Goal: Obtain resource: Obtain resource

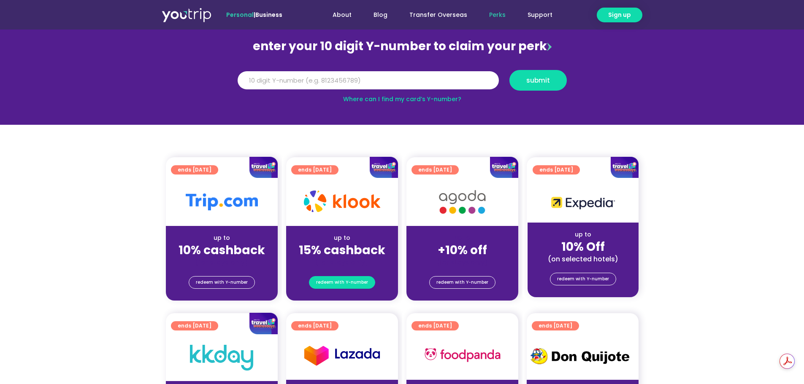
click at [322, 287] on span "redeem with Y-number" at bounding box center [342, 283] width 52 height 12
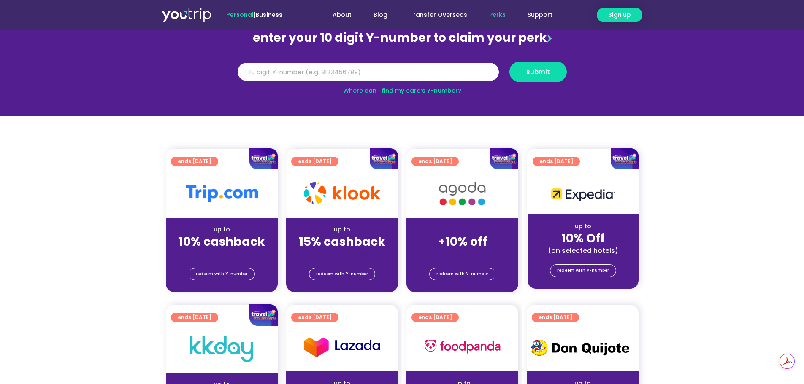
click at [325, 265] on div "redeem with Y-number" at bounding box center [342, 276] width 112 height 34
click at [324, 275] on span "redeem with Y-number" at bounding box center [342, 274] width 52 height 12
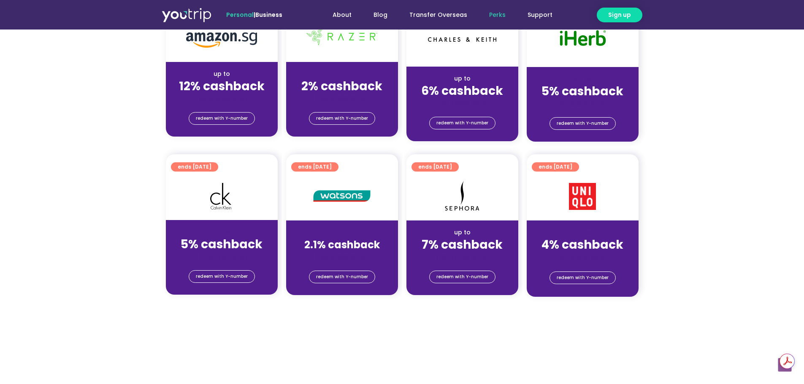
scroll to position [346, 0]
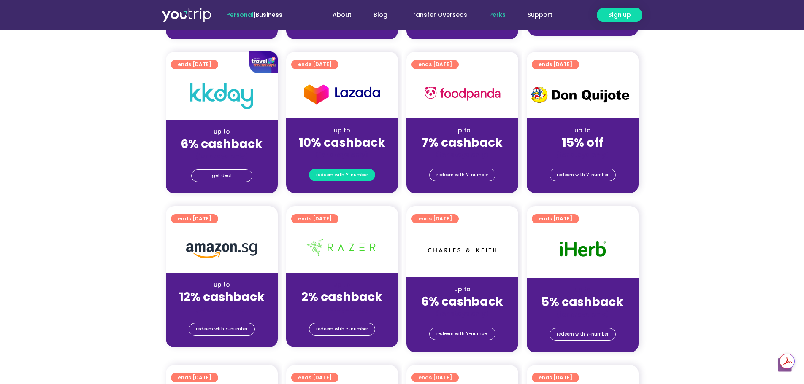
click at [320, 178] on span "redeem with Y-number" at bounding box center [342, 175] width 52 height 12
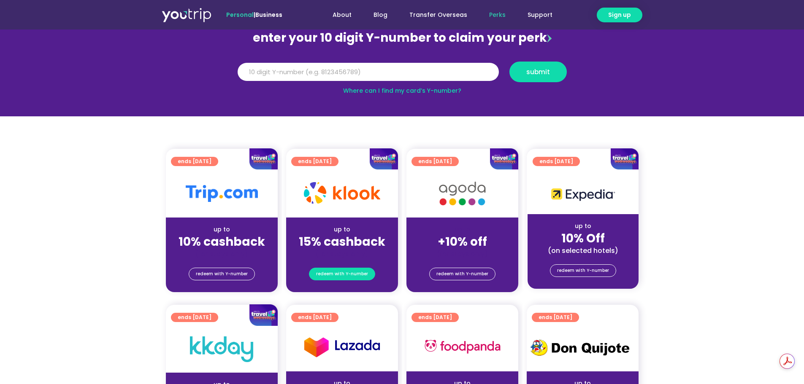
scroll to position [0, 0]
click at [322, 274] on span "redeem with Y-number" at bounding box center [342, 274] width 52 height 12
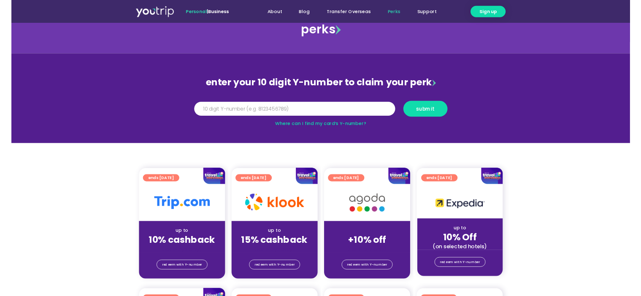
scroll to position [8, 0]
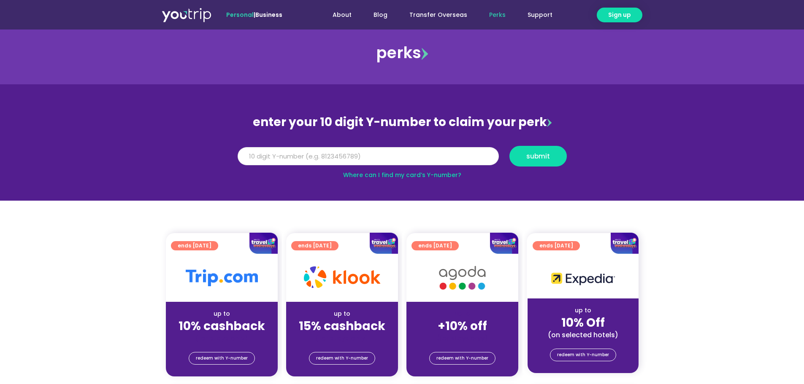
click at [368, 153] on input "Y Number" at bounding box center [368, 156] width 261 height 19
click at [303, 157] on input "Y Number" at bounding box center [368, 156] width 261 height 19
type input "8141584111"
click at [559, 154] on span "submit" at bounding box center [538, 156] width 43 height 6
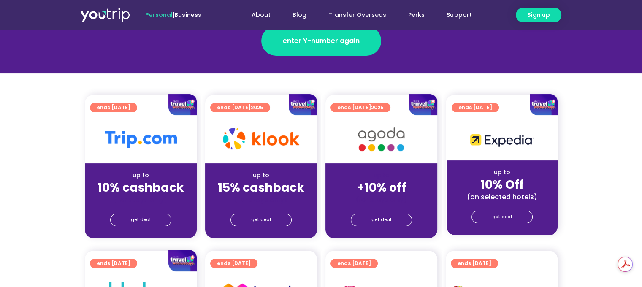
scroll to position [169, 0]
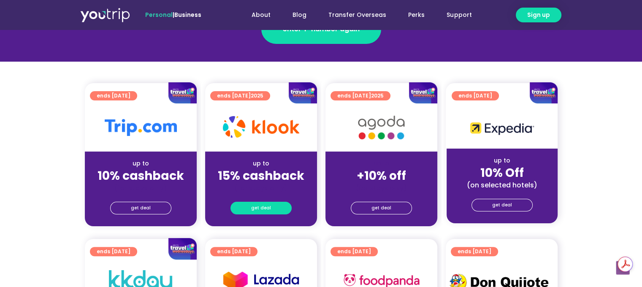
click at [266, 209] on span "get deal" at bounding box center [261, 208] width 20 height 12
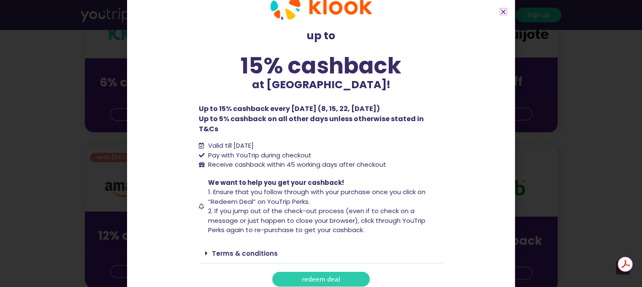
scroll to position [422, 0]
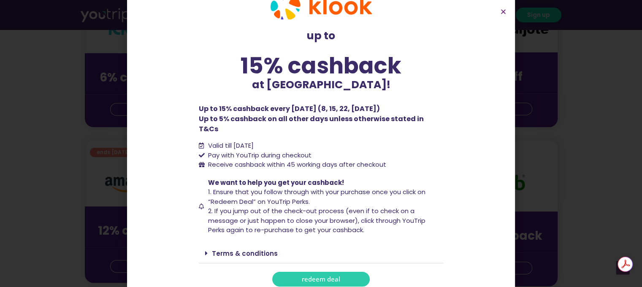
click at [239, 249] on link "Terms & conditions" at bounding box center [245, 253] width 66 height 9
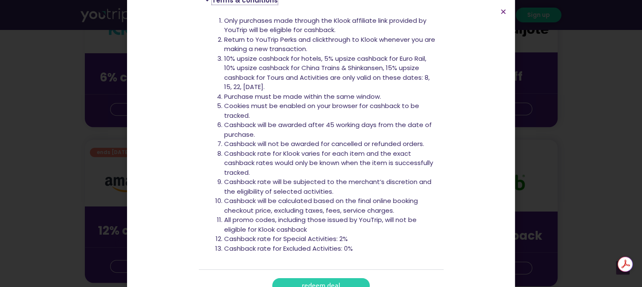
scroll to position [284, 0]
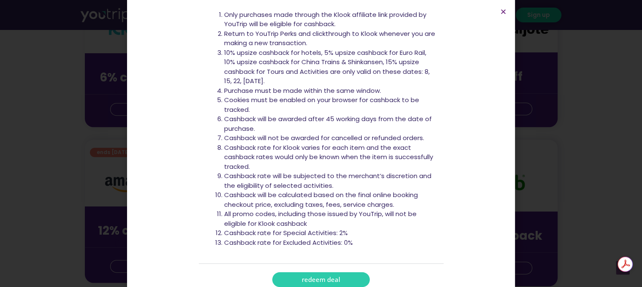
click at [330, 276] on span "redeem deal" at bounding box center [321, 279] width 38 height 6
